Goal: Task Accomplishment & Management: Use online tool/utility

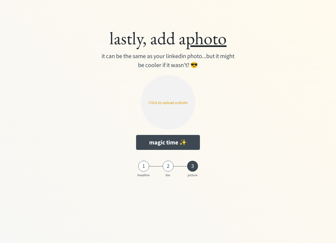
click at [177, 100] on input "file" at bounding box center [168, 102] width 54 height 54
type input "C:\fakepath\Leher Lumina.png"
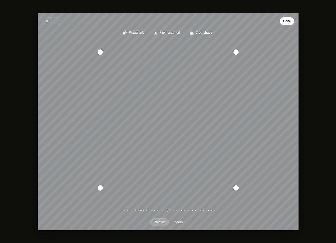
click at [287, 18] on span "Done" at bounding box center [287, 21] width 8 height 7
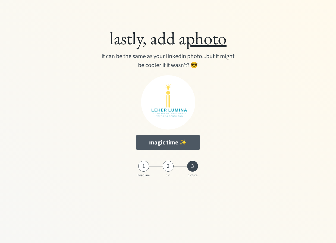
click at [162, 146] on button "magic time ✨" at bounding box center [168, 142] width 64 height 15
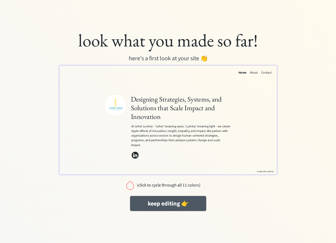
click at [171, 199] on button "keep editing 👉" at bounding box center [168, 203] width 76 height 15
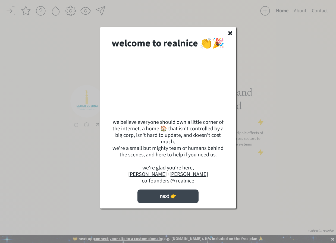
click at [170, 203] on button "next 👉" at bounding box center [167, 197] width 61 height 14
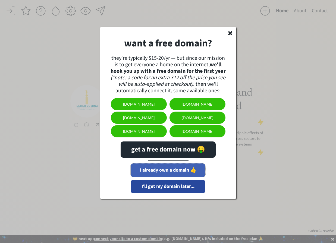
click at [168, 170] on button "I already own a domain 👍" at bounding box center [168, 170] width 75 height 14
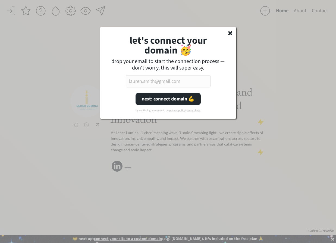
click at [153, 82] on input "email" at bounding box center [168, 81] width 85 height 12
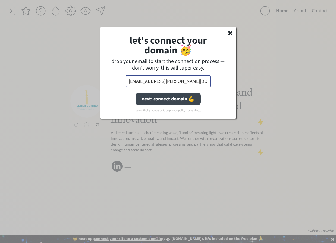
type input "[EMAIL_ADDRESS][PERSON_NAME][DOMAIN_NAME]"
click at [160, 97] on button "next: connect domain 💪" at bounding box center [167, 99] width 65 height 12
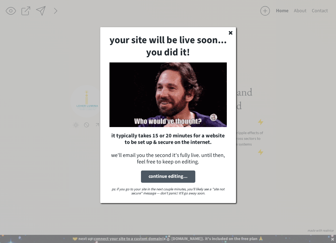
click at [167, 180] on button "continue editing..." at bounding box center [168, 177] width 54 height 12
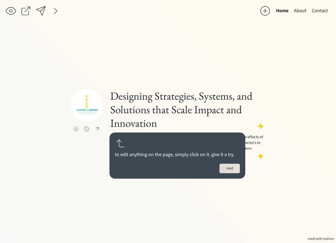
click at [225, 167] on button "next" at bounding box center [229, 169] width 20 height 10
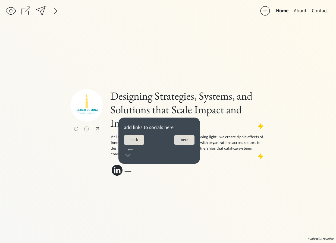
click at [183, 141] on button "next" at bounding box center [184, 140] width 20 height 10
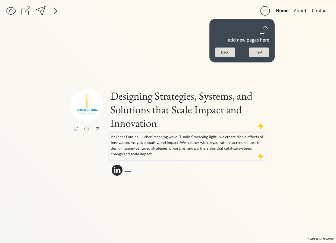
click at [180, 154] on p "At Leher Lumina - ‘Leher’ meaning wave, ‘Lumina’ meaning light - we create ripp…" at bounding box center [188, 145] width 154 height 23
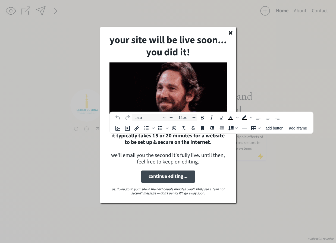
click at [232, 33] on icon at bounding box center [230, 32] width 5 height 5
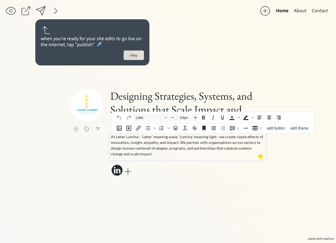
click at [146, 153] on p "At Leher Lumina - ‘Leher’ meaning wave, ‘Lumina’ meaning light - we create ripp…" at bounding box center [188, 145] width 154 height 23
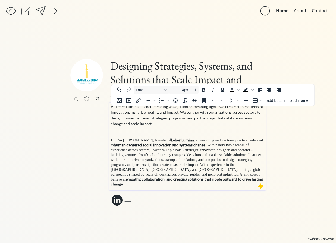
click at [135, 118] on p "At Leher Lumina - ‘Leher’ meaning wave, ‘Lumina’ meaning light - we create ripp…" at bounding box center [188, 115] width 154 height 23
click at [135, 121] on p "At Leher Lumina - ‘Leher’ meaning wave, ‘Lumina’ meaning light - we create ripp…" at bounding box center [188, 115] width 154 height 23
click at [129, 153] on span ". With nearly two decades of experience across sectors, I wear multiple hats - …" at bounding box center [182, 150] width 142 height 14
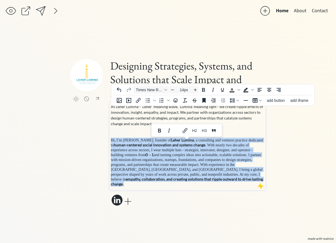
drag, startPoint x: 140, startPoint y: 181, endPoint x: 110, endPoint y: 144, distance: 47.5
click at [110, 144] on div "At Leher Lumina - ‘Leher’ meaning wave, ‘Lumina’ meaning light - we create ripp…" at bounding box center [187, 147] width 156 height 88
click at [155, 88] on span "Times New Roman" at bounding box center [149, 90] width 27 height 4
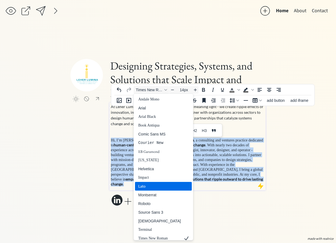
click at [157, 185] on div "Lato" at bounding box center [159, 186] width 43 height 7
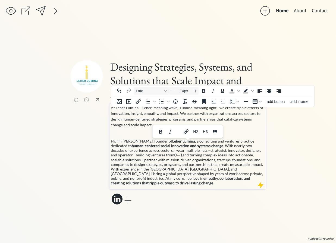
click at [140, 121] on p "At Leher Lumina - ‘Leher’ meaning wave, ‘Lumina’ meaning light - we create ripp…" at bounding box center [188, 116] width 154 height 23
click at [129, 128] on p "At Leher Lumina - ‘Leher’ meaning wave, ‘Lumina’ meaning light - we create ripp…" at bounding box center [188, 116] width 154 height 23
drag, startPoint x: 116, startPoint y: 109, endPoint x: 138, endPoint y: 111, distance: 22.4
click at [138, 111] on p "At Leher Lumina - ‘Leher’ meaning wave, ‘Lumina’ meaning light - we create ripp…" at bounding box center [188, 116] width 154 height 23
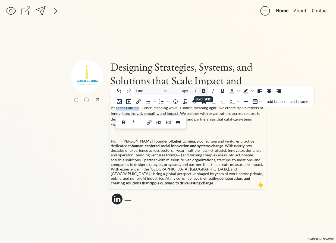
click at [203, 92] on icon "Bold" at bounding box center [203, 91] width 3 height 4
click at [205, 121] on p "At Leher Lumina - ‘Leher’ meaning wave, ‘Lumina’ meaning light - we create ripp…" at bounding box center [188, 116] width 154 height 23
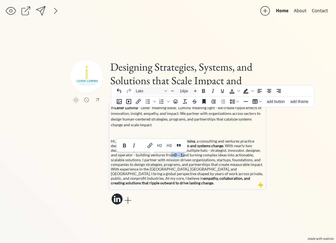
drag, startPoint x: 158, startPoint y: 159, endPoint x: 144, endPoint y: 157, distance: 13.6
click at [144, 157] on span "Hi, I’m [PERSON_NAME], founder of [PERSON_NAME] , a consulting and ventures pra…" at bounding box center [187, 162] width 152 height 46
click at [204, 89] on icon "Bold" at bounding box center [203, 91] width 3 height 4
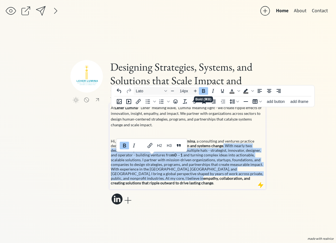
click at [204, 89] on icon "Bold" at bounding box center [203, 91] width 3 height 4
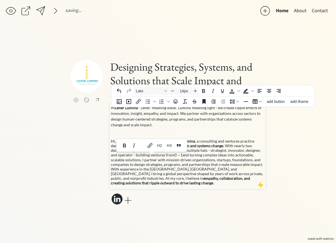
click at [196, 176] on span "Hi, I’m [PERSON_NAME], founder of [PERSON_NAME] , a consulting and ventures pra…" at bounding box center [187, 162] width 152 height 46
click at [136, 124] on p "At Leher Lumina - ‘Leher’ meaning wave, ‘Lumina’ meaning light - we create ripp…" at bounding box center [188, 116] width 154 height 23
click at [141, 152] on span "Hi, I’m [PERSON_NAME], founder of [PERSON_NAME] , a consulting and ventures pra…" at bounding box center [187, 162] width 152 height 46
click at [303, 41] on div "saving... Home About Contact click to upload a picture Designing Strategies, Sy…" at bounding box center [168, 121] width 336 height 243
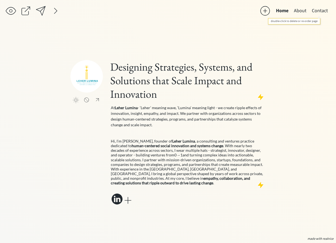
click at [313, 8] on button "Contact" at bounding box center [319, 10] width 21 height 11
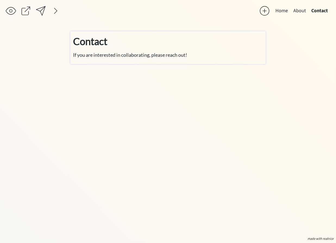
click at [175, 56] on span "If you are interested in collaborating, please reach out!" at bounding box center [130, 55] width 114 height 6
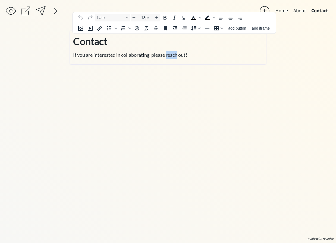
click at [175, 56] on span "If you are interested in collaborating, please reach out!" at bounding box center [130, 55] width 114 height 6
click at [187, 55] on span "If you are interested in collaborating, please reach out!" at bounding box center [130, 55] width 114 height 6
click at [289, 62] on div "saving... Home About Contact click to upload a picture Designing Strategies, Sy…" at bounding box center [168, 121] width 336 height 243
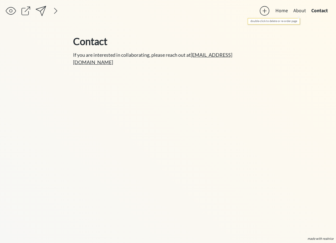
click at [291, 11] on button "About" at bounding box center [300, 10] width 18 height 11
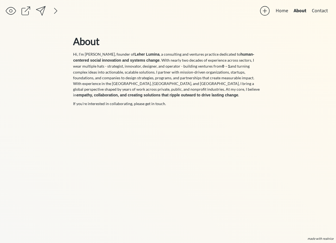
click at [286, 13] on button "Home" at bounding box center [282, 10] width 18 height 11
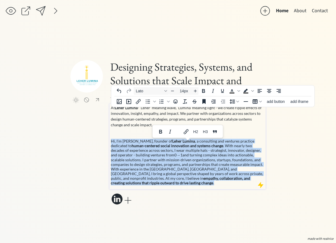
drag, startPoint x: 203, startPoint y: 179, endPoint x: 111, endPoint y: 140, distance: 99.3
click at [111, 140] on div "At Leher Lumina - ‘Leher’ meaning wave, ‘Lumina’ meaning light - we create ripp…" at bounding box center [188, 145] width 154 height 81
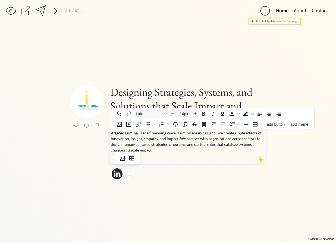
click at [297, 12] on button "About" at bounding box center [300, 10] width 18 height 11
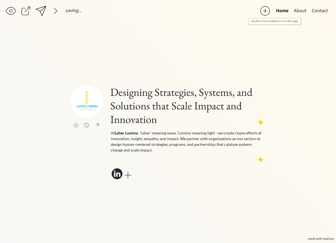
click at [298, 11] on button "About" at bounding box center [300, 10] width 18 height 11
click at [298, 10] on button "About" at bounding box center [300, 10] width 18 height 11
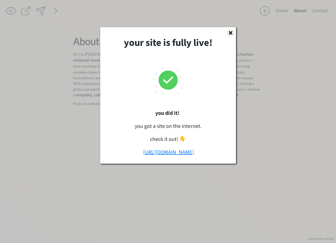
click at [229, 32] on use at bounding box center [231, 33] width 4 height 4
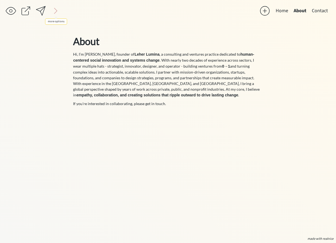
click at [57, 11] on div at bounding box center [55, 10] width 11 height 11
click at [14, 15] on div at bounding box center [10, 10] width 11 height 11
click at [42, 13] on div at bounding box center [40, 10] width 11 height 11
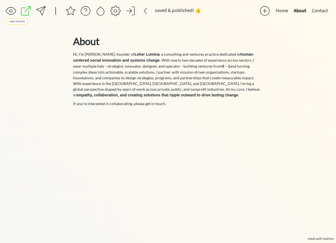
click at [27, 15] on div at bounding box center [26, 11] width 12 height 12
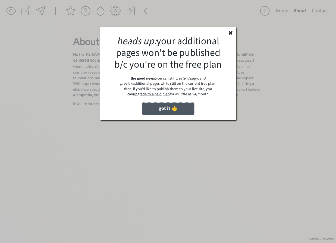
click at [176, 110] on button "got it 👍" at bounding box center [168, 109] width 52 height 12
